Goal: Task Accomplishment & Management: Use online tool/utility

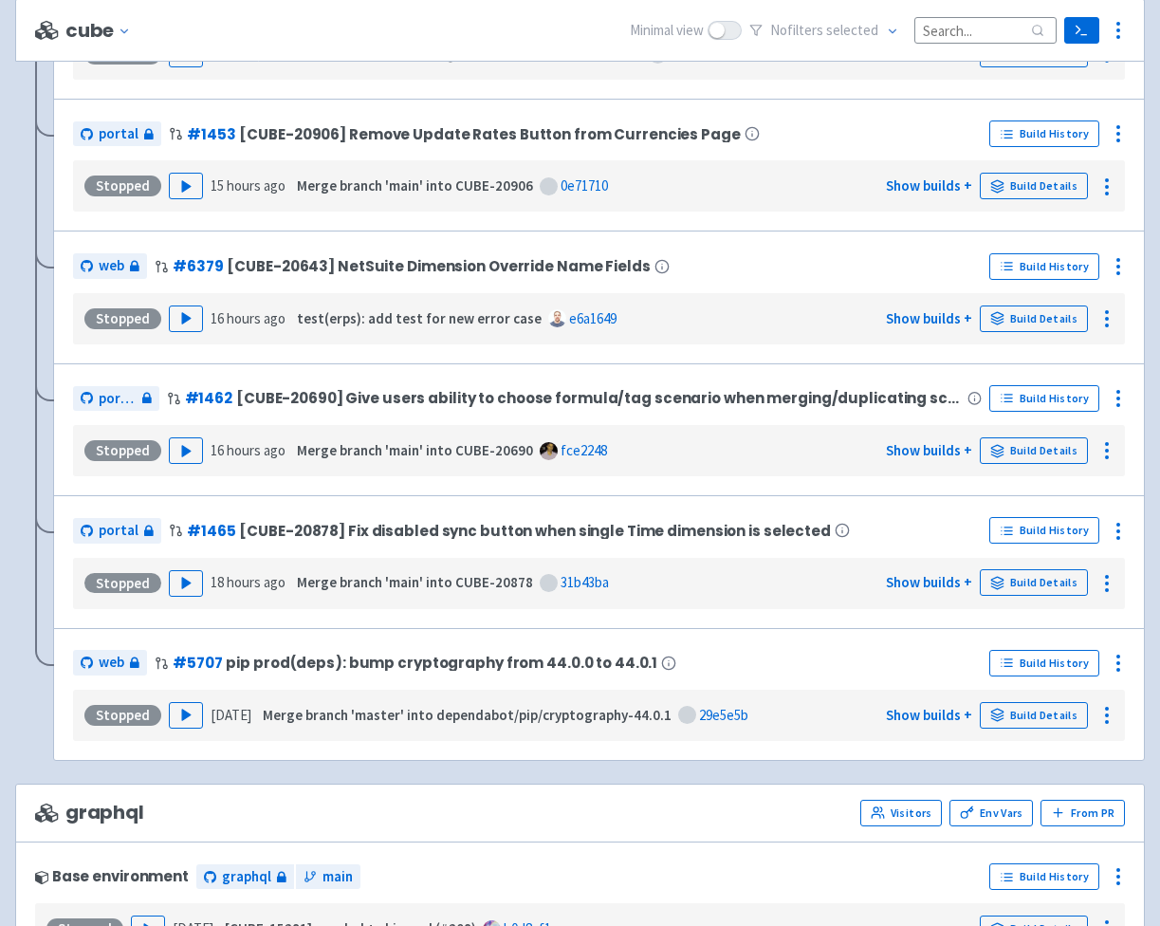
scroll to position [1028, 0]
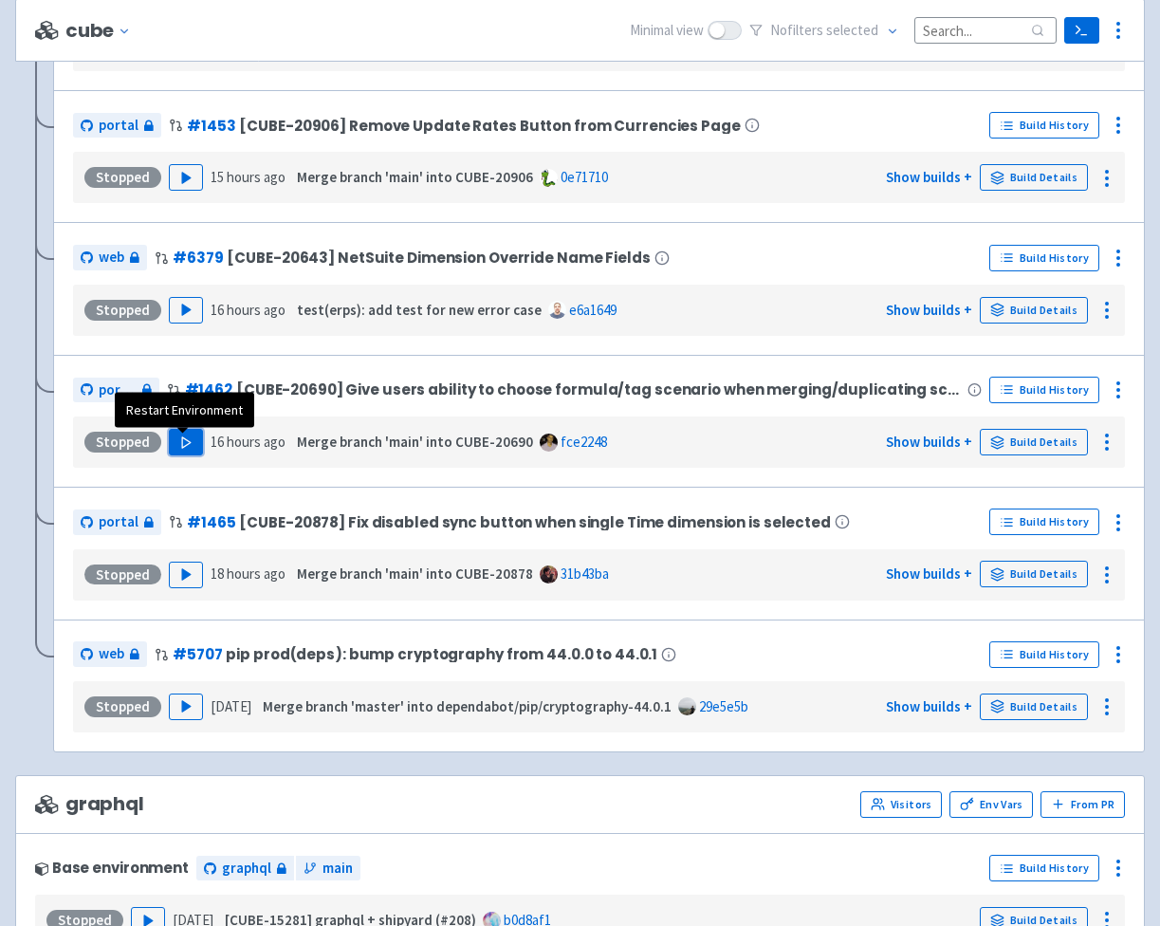
click at [188, 446] on icon "button" at bounding box center [186, 442] width 14 height 14
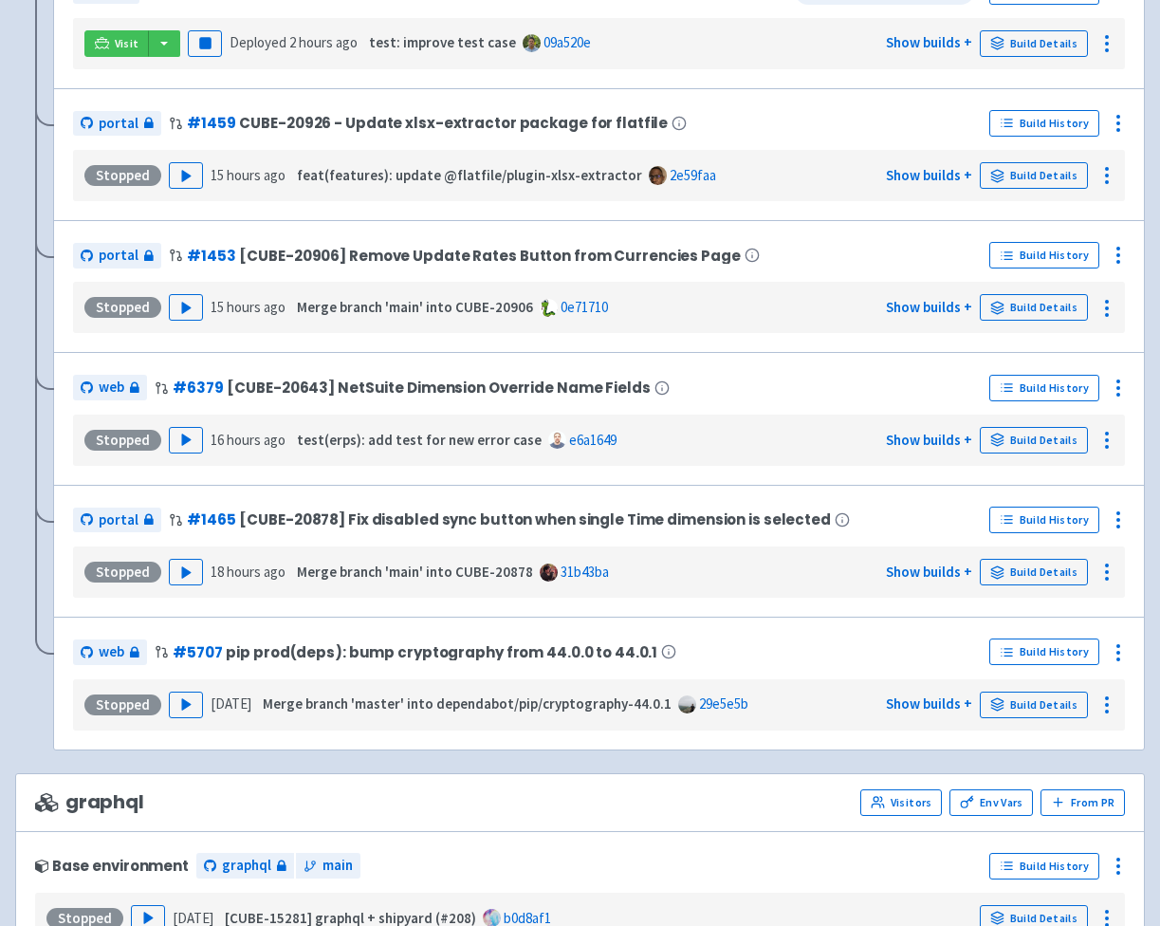
scroll to position [101, 0]
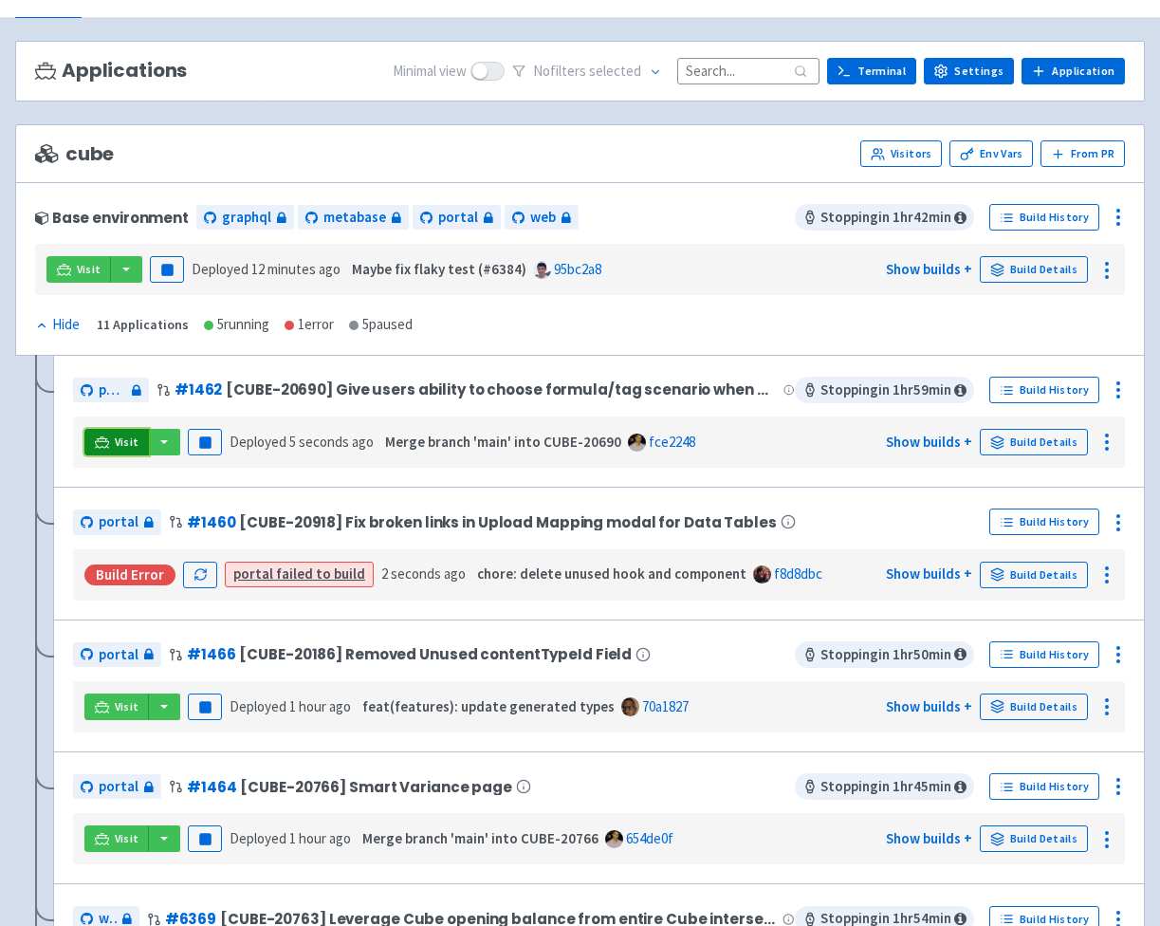
click at [120, 443] on span "Visit" at bounding box center [127, 441] width 25 height 15
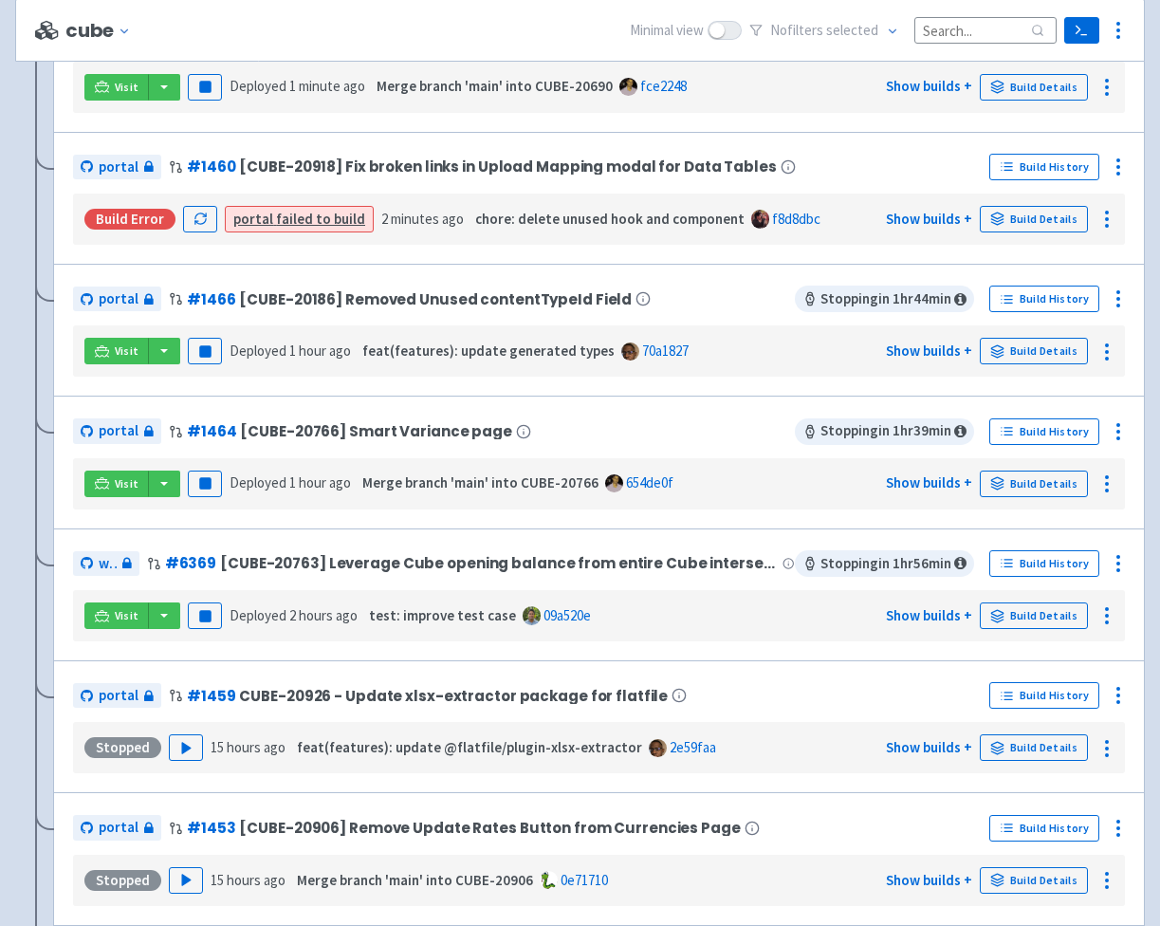
scroll to position [486, 0]
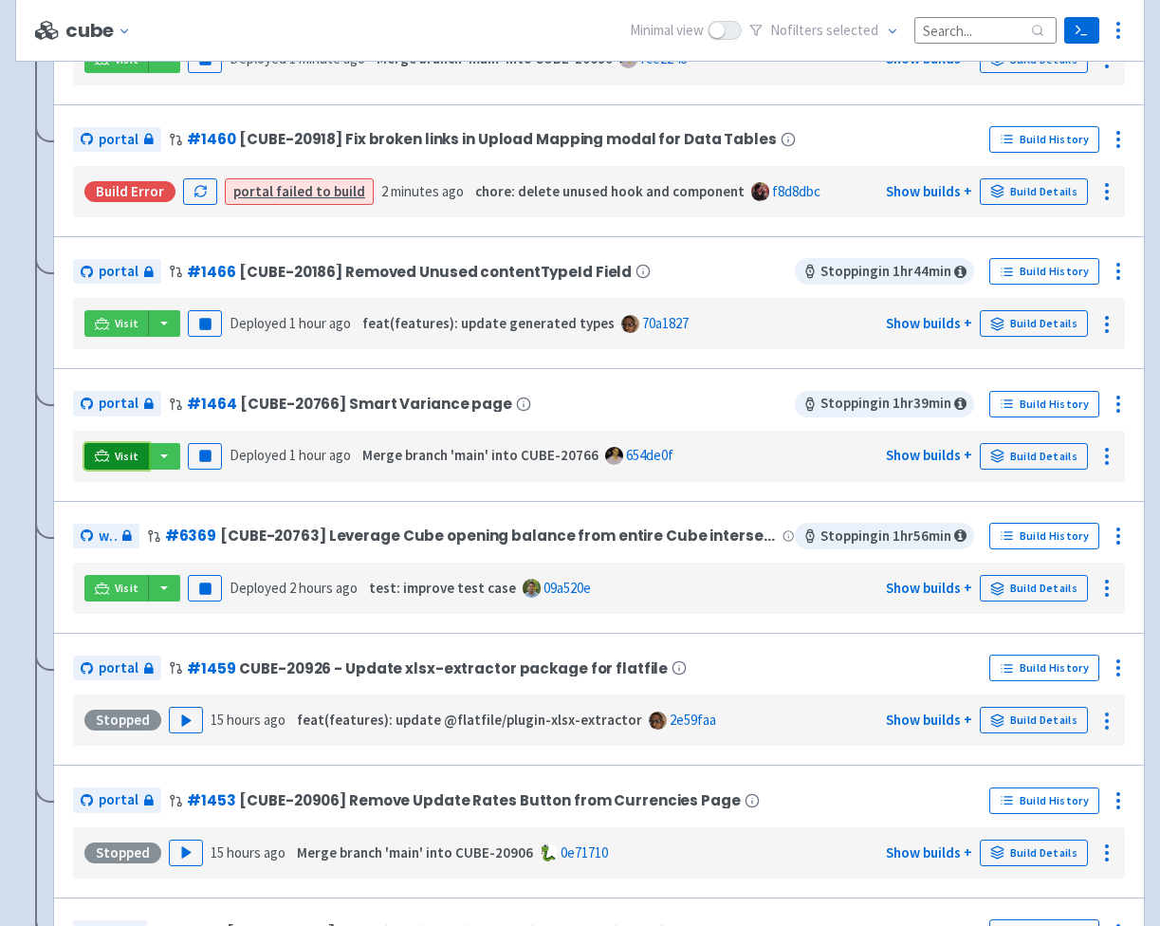
click at [120, 458] on span "Visit" at bounding box center [127, 456] width 25 height 15
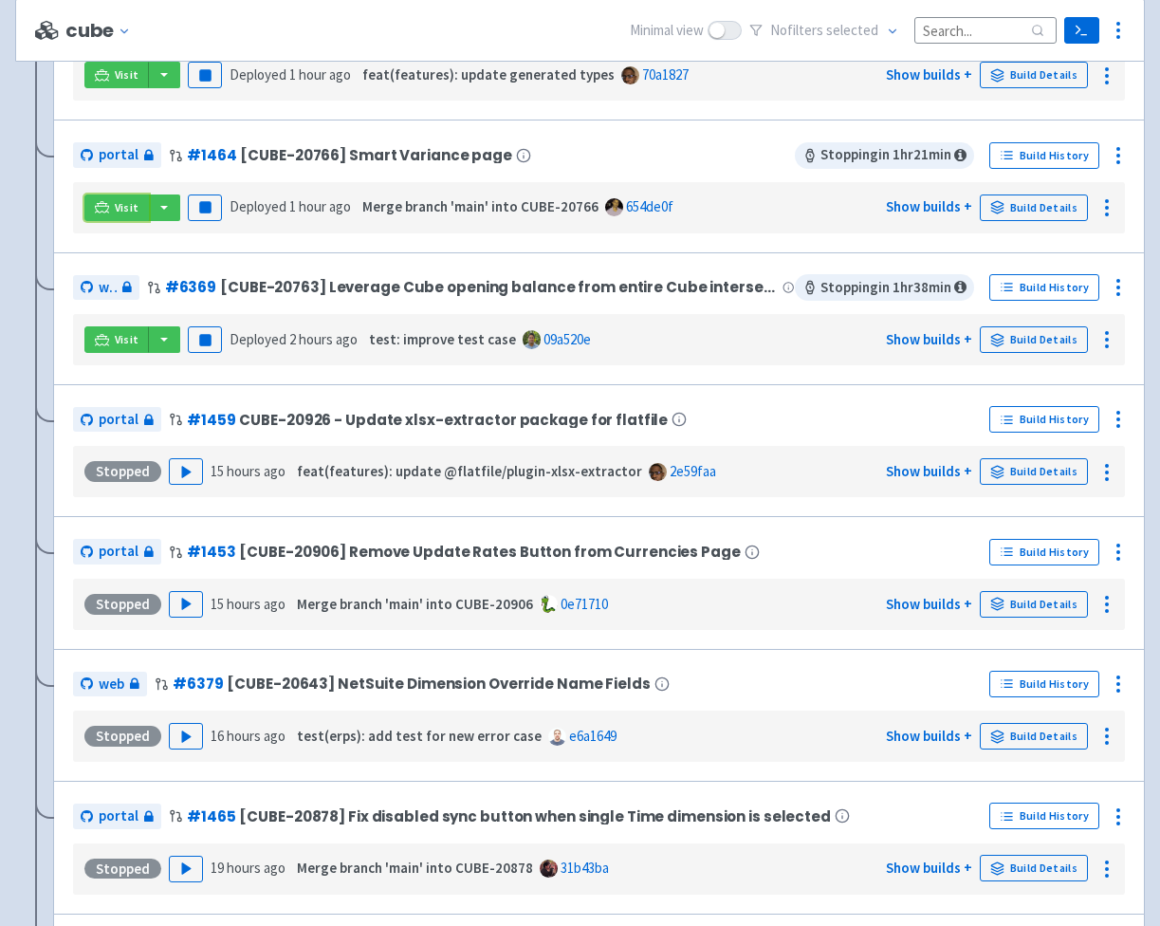
scroll to position [0, 0]
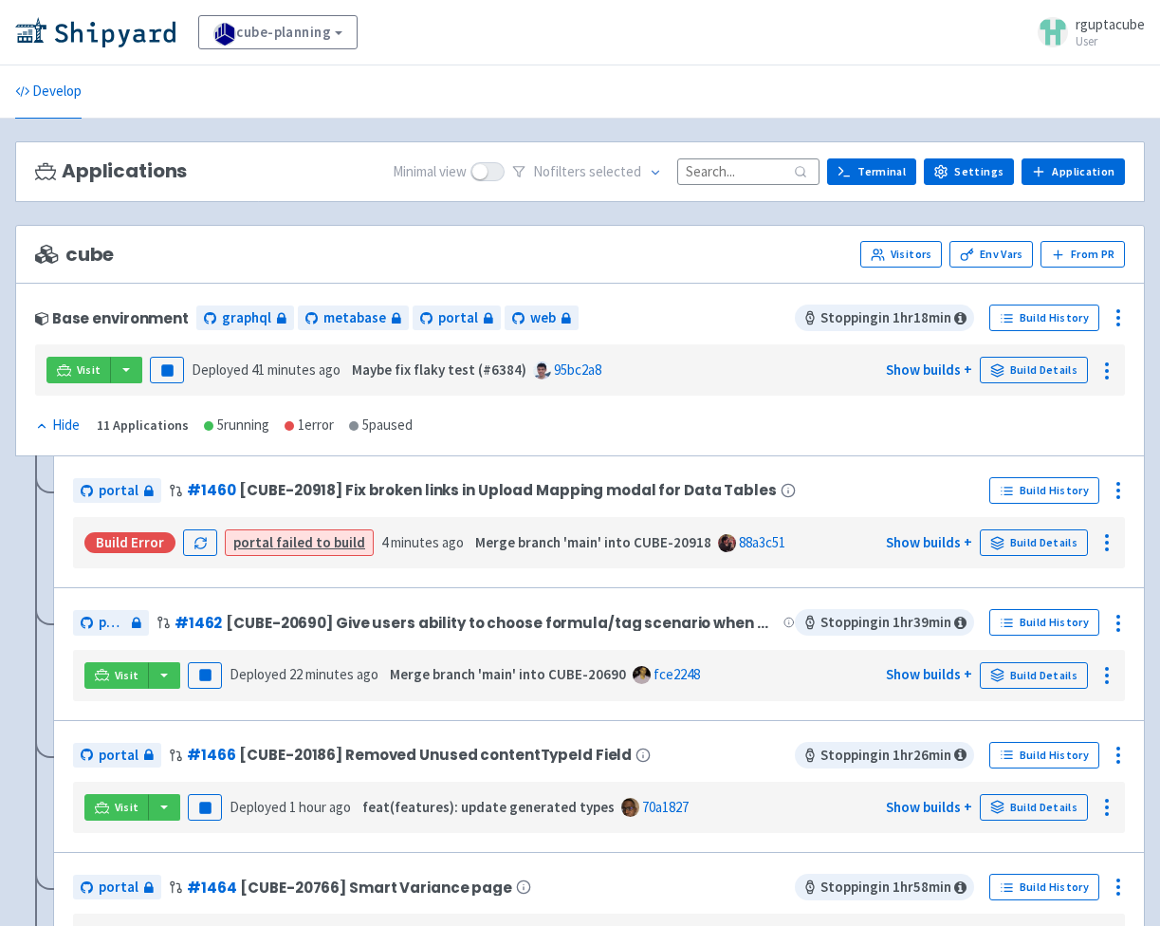
click at [1012, 97] on ul "Develop" at bounding box center [580, 91] width 1153 height 52
